Goal: Task Accomplishment & Management: Use online tool/utility

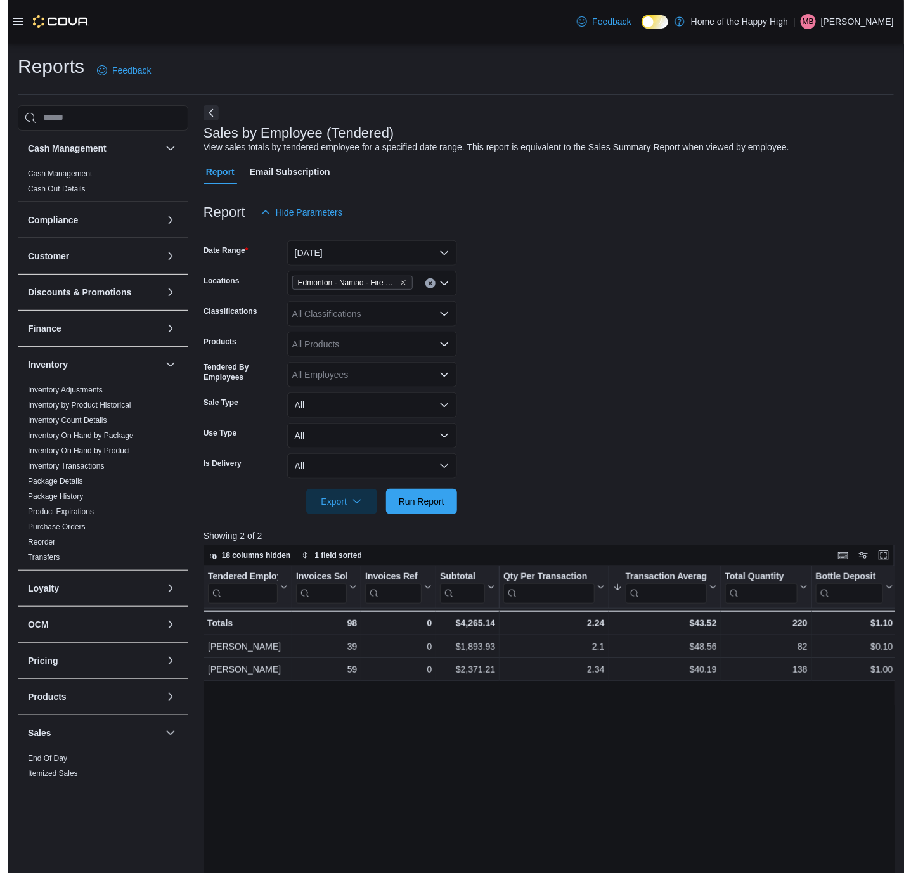
scroll to position [271, 0]
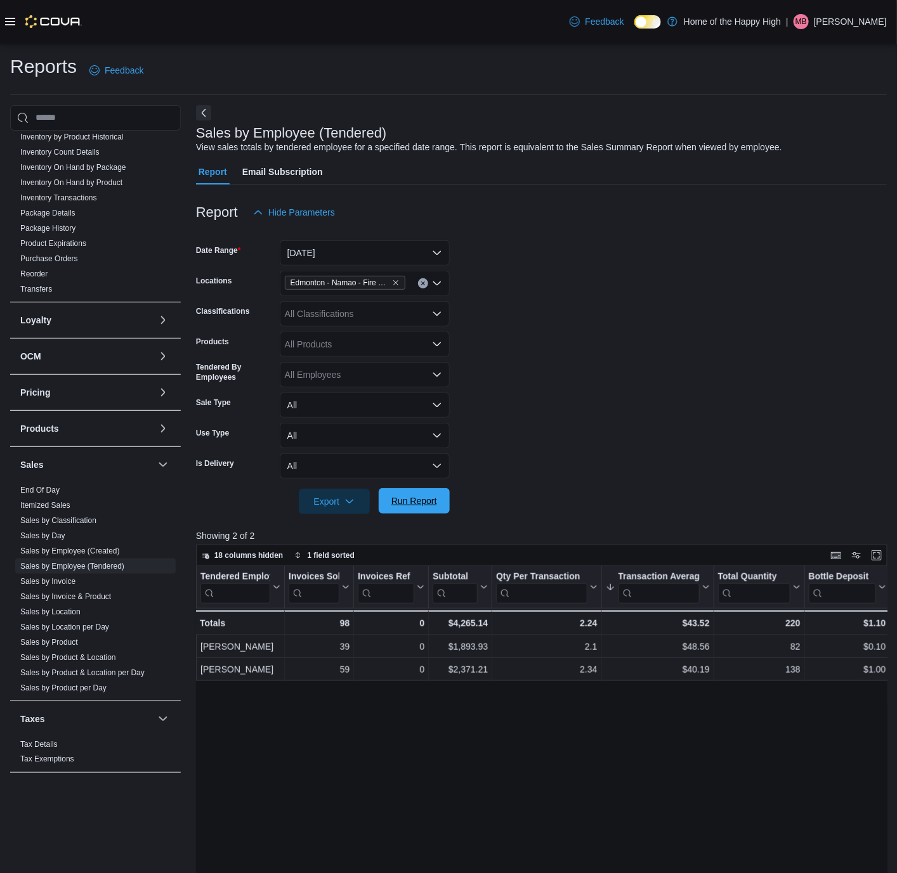
click at [411, 500] on span "Run Report" at bounding box center [414, 501] width 46 height 13
click at [36, 489] on link "End Of Day" at bounding box center [39, 490] width 39 height 9
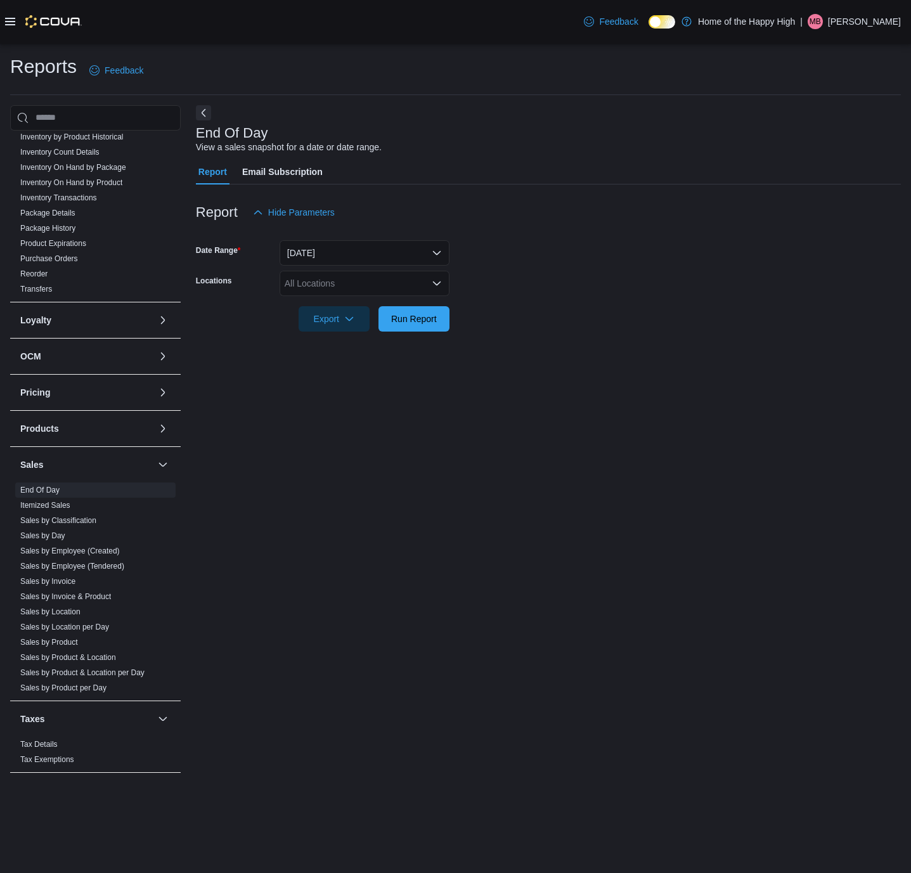
click at [434, 278] on icon "Open list of options" at bounding box center [437, 283] width 10 height 10
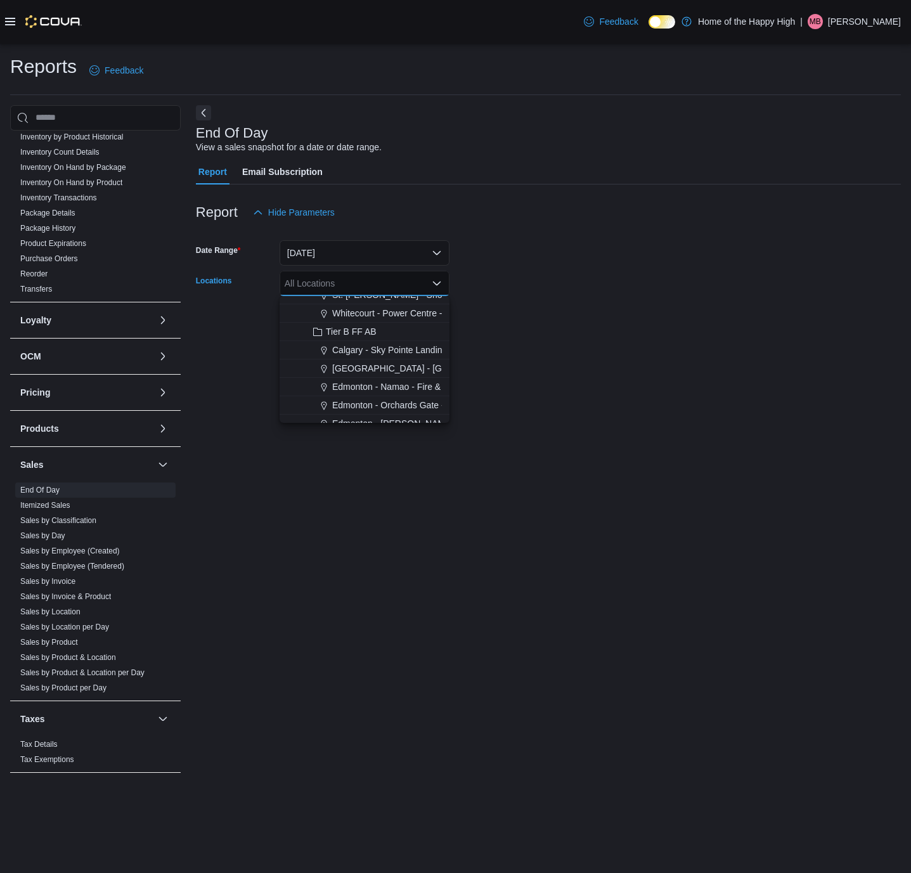
scroll to position [285, 0]
click at [356, 384] on span "Edmonton - Namao - Fire & Flower" at bounding box center [401, 387] width 138 height 13
click at [632, 290] on form "Date Range [DATE] Locations [GEOGRAPHIC_DATA] - [GEOGRAPHIC_DATA] - Fire & Flow…" at bounding box center [548, 278] width 705 height 107
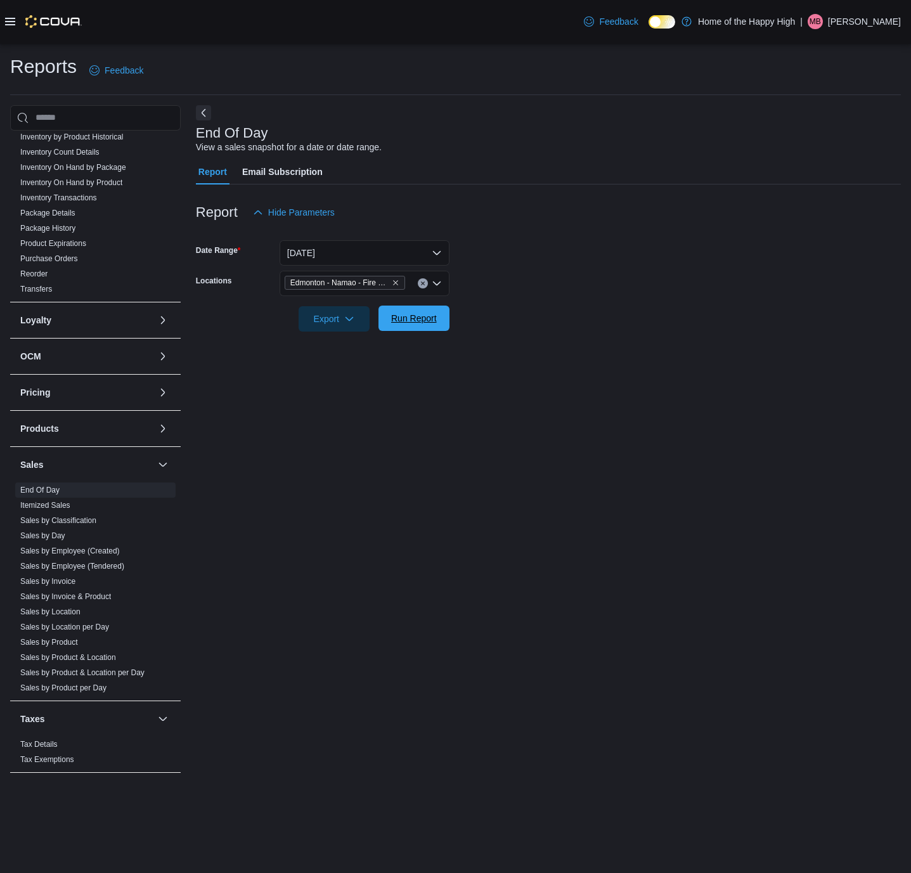
click at [426, 331] on span "Run Report" at bounding box center [414, 318] width 56 height 25
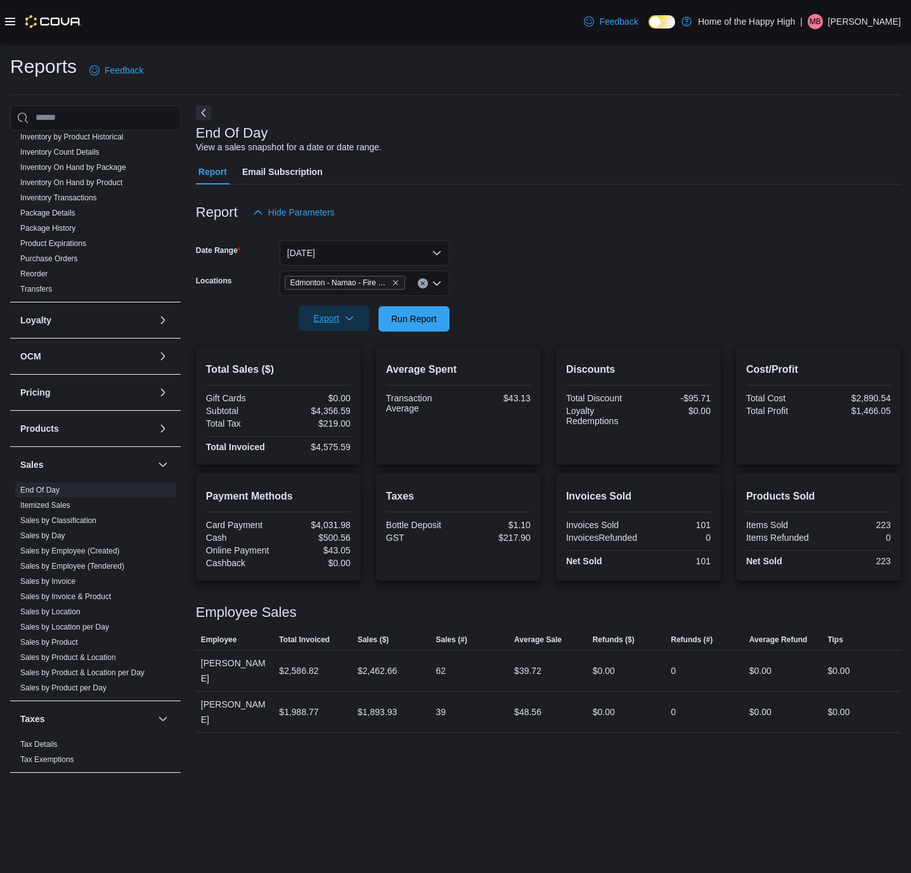
click at [328, 313] on span "Export" at bounding box center [334, 318] width 56 height 25
click at [321, 360] on button "Export to Pdf" at bounding box center [336, 369] width 72 height 25
